Goal: Transaction & Acquisition: Purchase product/service

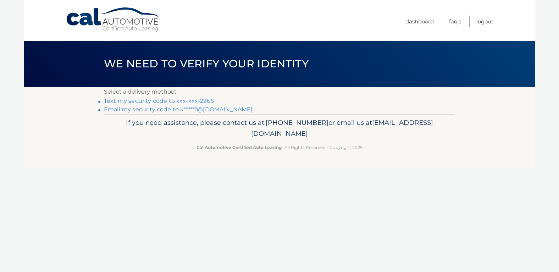
click at [165, 100] on link "Text my security code to xxx-xxx-2266" at bounding box center [159, 101] width 110 height 7
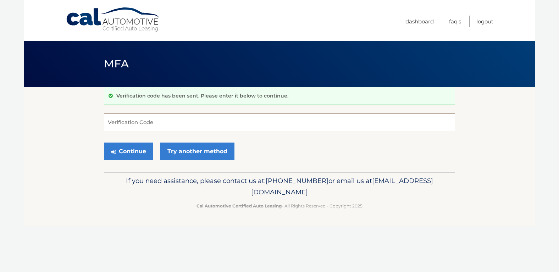
click at [157, 123] on input "Verification Code" at bounding box center [279, 123] width 351 height 18
type input "620818"
click at [131, 150] on button "Continue" at bounding box center [128, 152] width 49 height 18
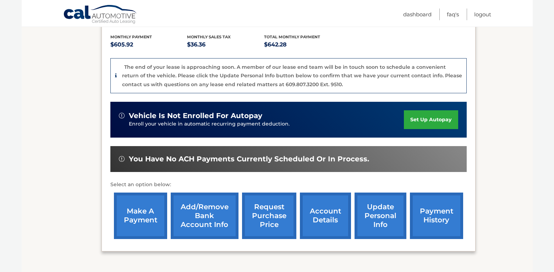
scroll to position [177, 0]
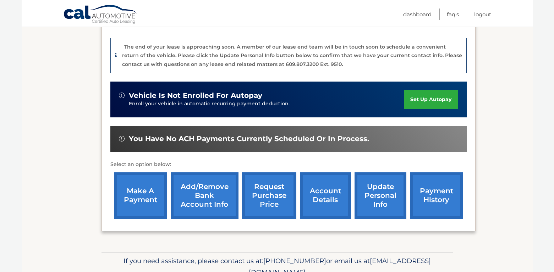
click at [137, 199] on link "make a payment" at bounding box center [140, 195] width 53 height 46
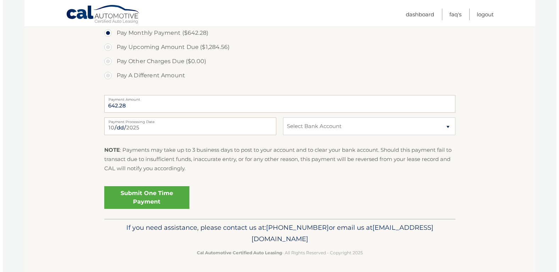
scroll to position [283, 0]
click at [445, 126] on select "Select Bank Account Checking [PERSON_NAME] FARGO BANK *****2544 Checking [PERSO…" at bounding box center [366, 126] width 172 height 18
select select "OTRlMmUwMGMtMzQ4OC00NThhLTgyZTEtMmZjMzRkZmI3NGYy"
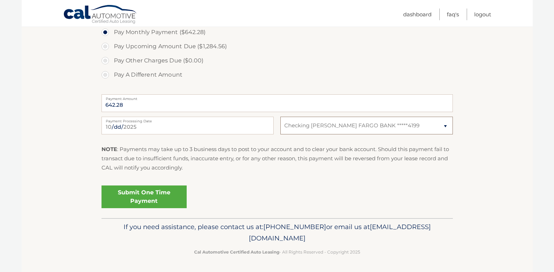
click at [280, 117] on select "Select Bank Account Checking WELLS FARGO BANK *****2544 Checking WELLS FARGO BA…" at bounding box center [366, 126] width 172 height 18
click at [137, 197] on link "Submit One Time Payment" at bounding box center [143, 197] width 85 height 23
click at [140, 193] on link "Submit One Time Payment" at bounding box center [143, 197] width 85 height 23
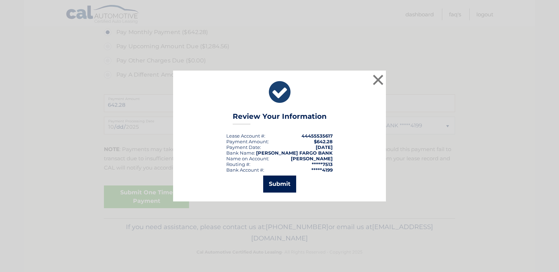
click at [276, 182] on button "Submit" at bounding box center [279, 184] width 33 height 17
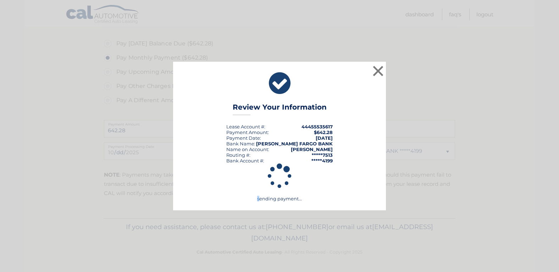
click at [276, 182] on icon at bounding box center [279, 176] width 156 height 156
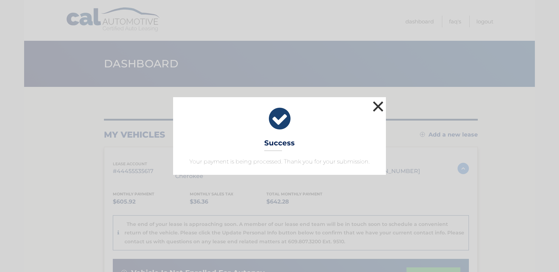
click at [377, 104] on button "×" at bounding box center [378, 106] width 14 height 14
